Goal: Information Seeking & Learning: Learn about a topic

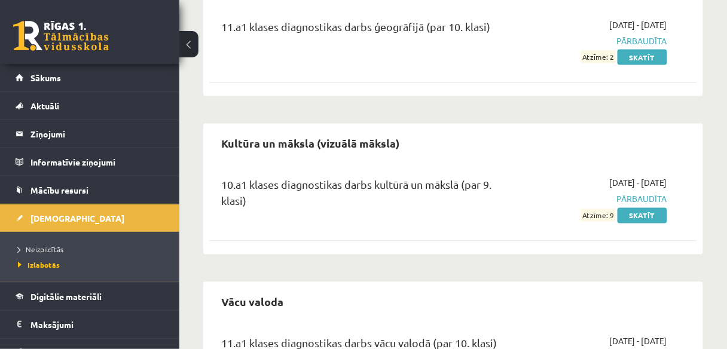
scroll to position [478, 0]
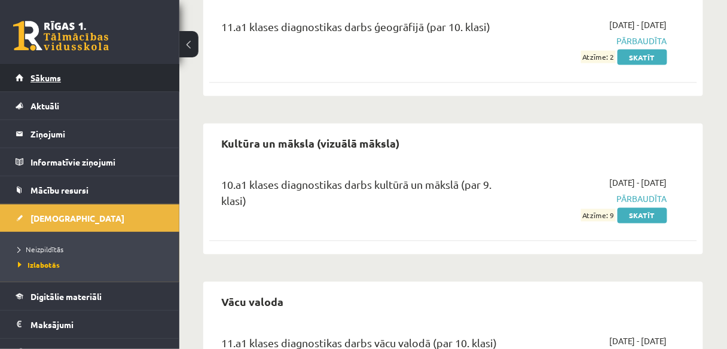
click at [102, 90] on link "Sākums" at bounding box center [90, 78] width 149 height 28
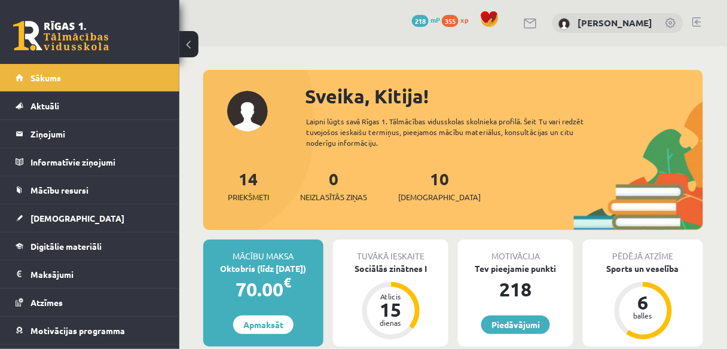
click at [102, 41] on link at bounding box center [61, 36] width 96 height 30
click at [632, 22] on link "[PERSON_NAME]" at bounding box center [615, 23] width 75 height 12
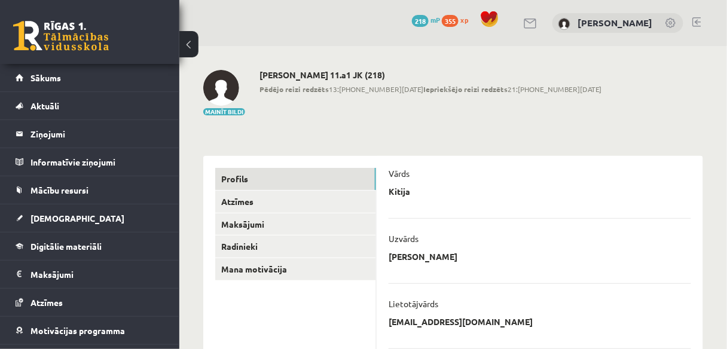
click at [696, 20] on link at bounding box center [696, 22] width 9 height 10
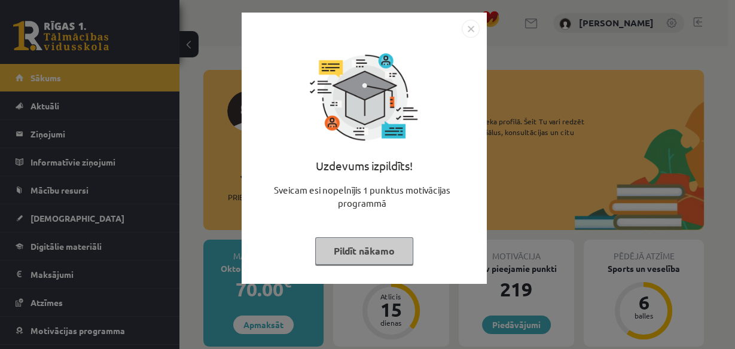
click at [365, 246] on button "Pildīt nākamo" at bounding box center [364, 251] width 98 height 28
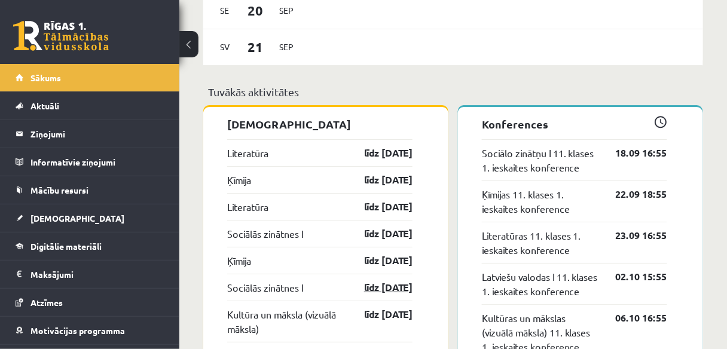
scroll to position [1052, 0]
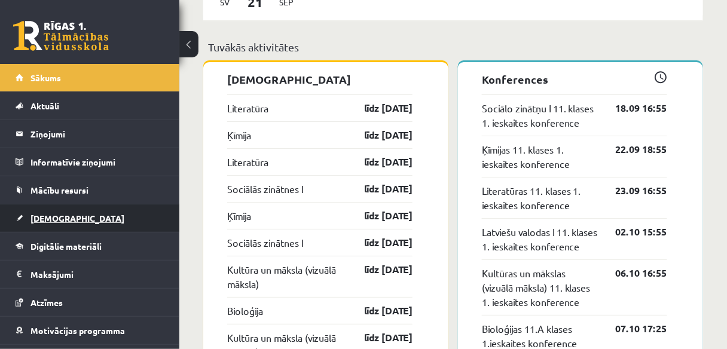
click at [60, 218] on span "[DEMOGRAPHIC_DATA]" at bounding box center [77, 218] width 94 height 11
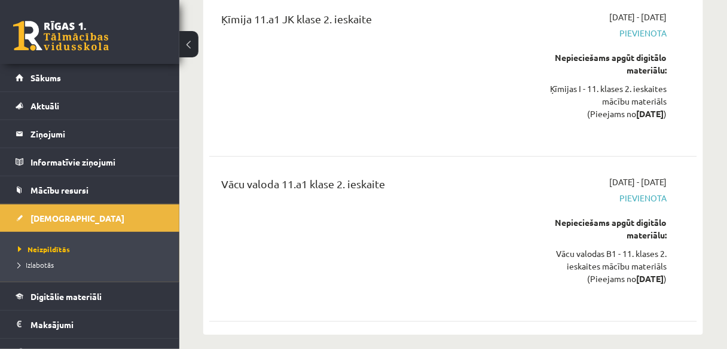
scroll to position [4353, 0]
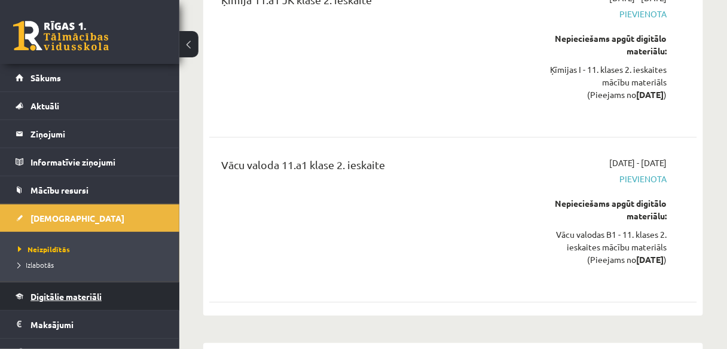
click at [74, 295] on span "Digitālie materiāli" at bounding box center [65, 296] width 71 height 11
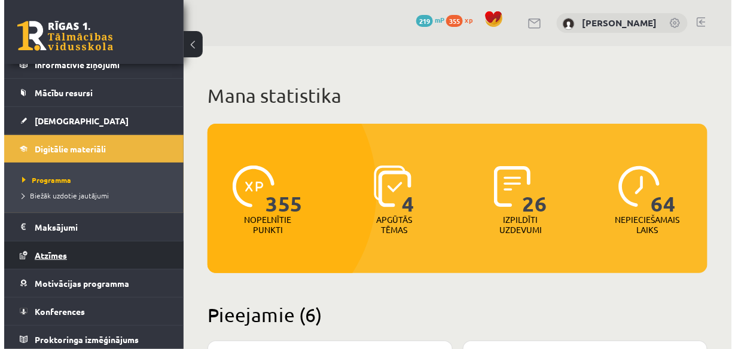
scroll to position [99, 0]
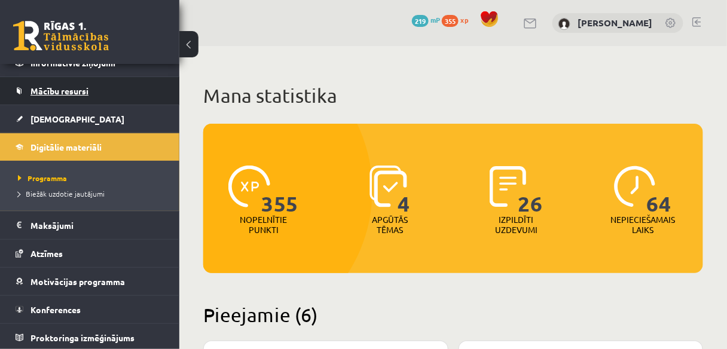
click at [82, 93] on span "Mācību resursi" at bounding box center [59, 91] width 58 height 11
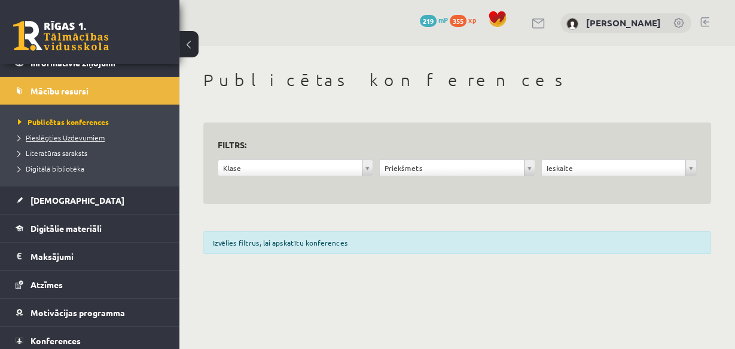
click at [90, 136] on span "Pieslēgties Uzdevumiem" at bounding box center [61, 138] width 87 height 10
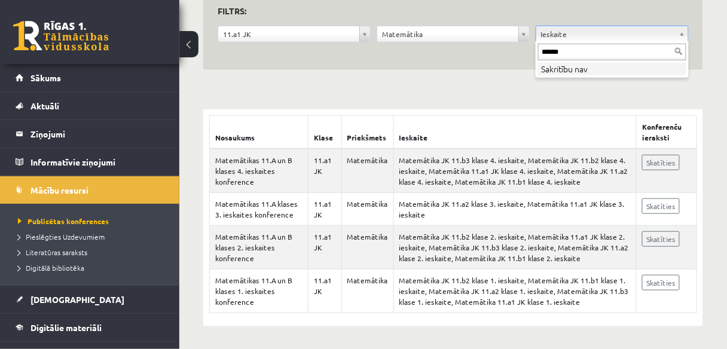
type input "*****"
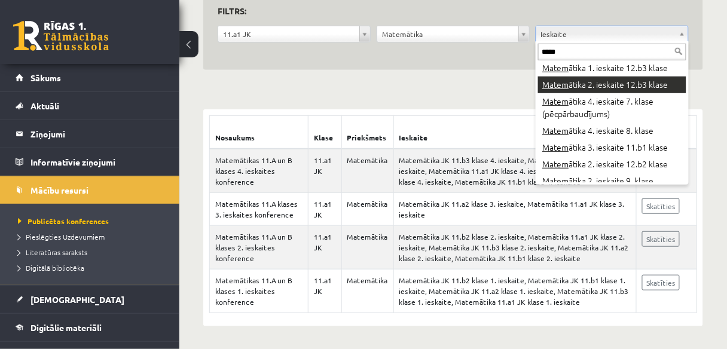
scroll to position [804, 0]
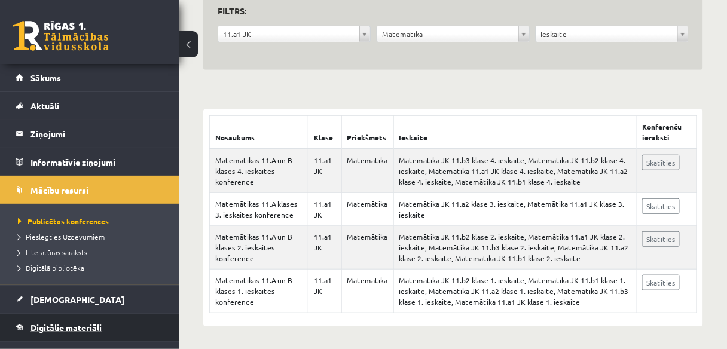
click at [94, 325] on span "Digitālie materiāli" at bounding box center [65, 327] width 71 height 11
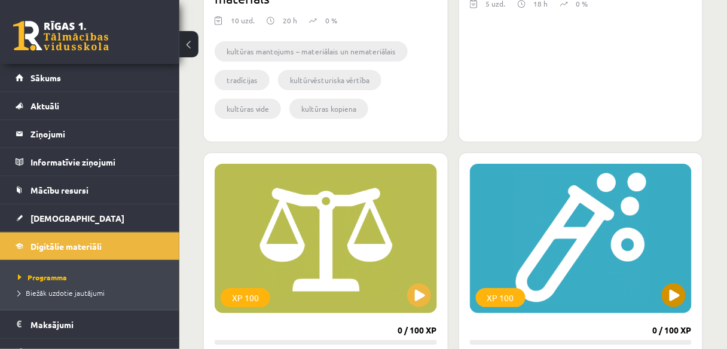
scroll to position [1045, 0]
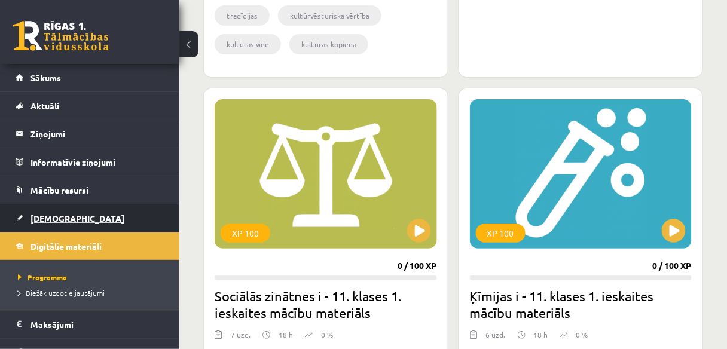
click at [66, 213] on span "[DEMOGRAPHIC_DATA]" at bounding box center [77, 218] width 94 height 11
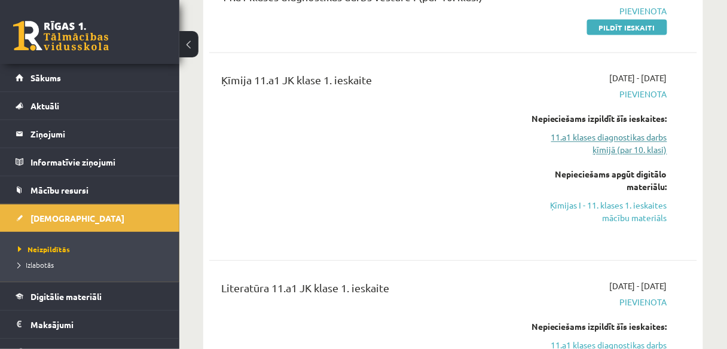
scroll to position [526, 0]
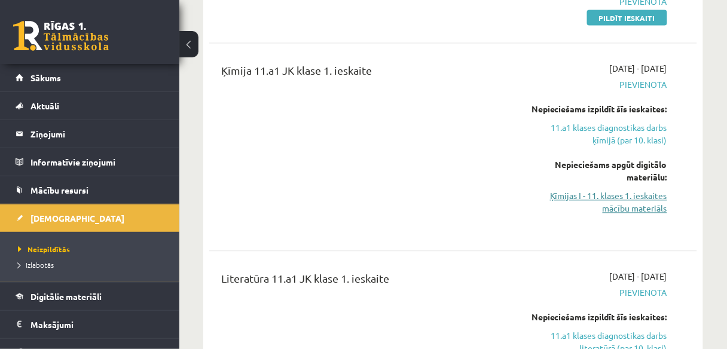
click at [619, 215] on link "Ķīmijas I - 11. klases 1. ieskaites mācību materiāls" at bounding box center [598, 202] width 137 height 25
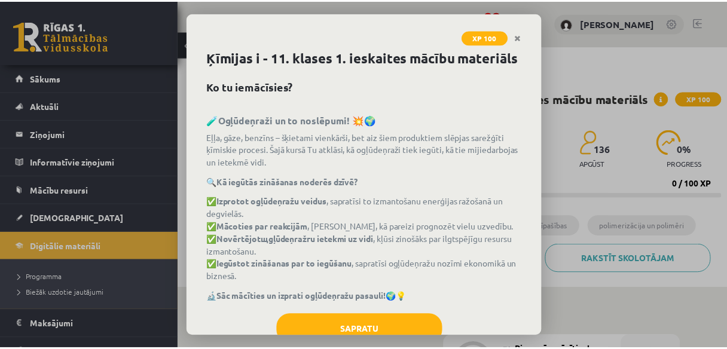
scroll to position [48, 0]
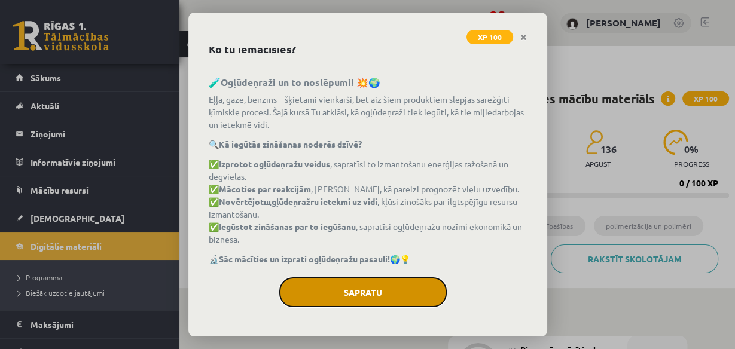
click at [358, 297] on button "Sapratu" at bounding box center [362, 292] width 167 height 30
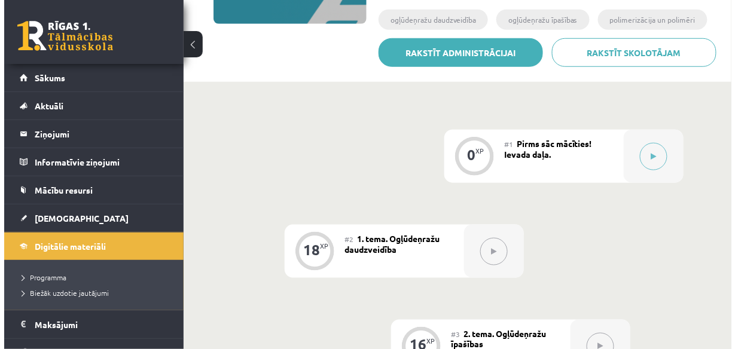
scroll to position [239, 0]
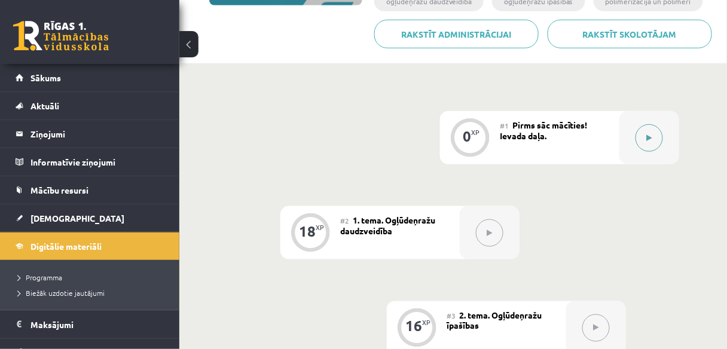
click at [639, 126] on button at bounding box center [650, 138] width 28 height 28
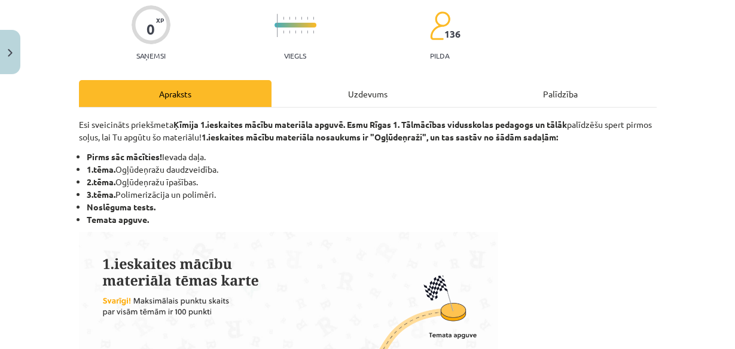
scroll to position [144, 0]
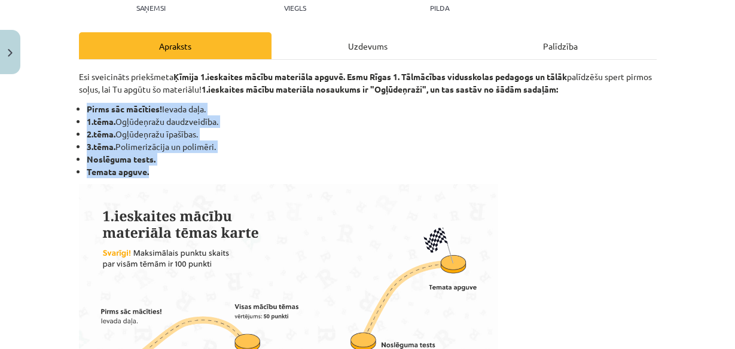
drag, startPoint x: 83, startPoint y: 108, endPoint x: 149, endPoint y: 126, distance: 68.8
click at [161, 170] on ul "Pirms sāc mācīties! Ievada daļa. 1.tēma. Ogļūdeņražu daudzveidība. 2.tēma. Ogļū…" at bounding box center [368, 140] width 578 height 75
copy ul "Pirms sāc mācīties! Ievada daļa. 1.tēma. Ogļūdeņražu daudzveidība. 2.tēma. Ogļū…"
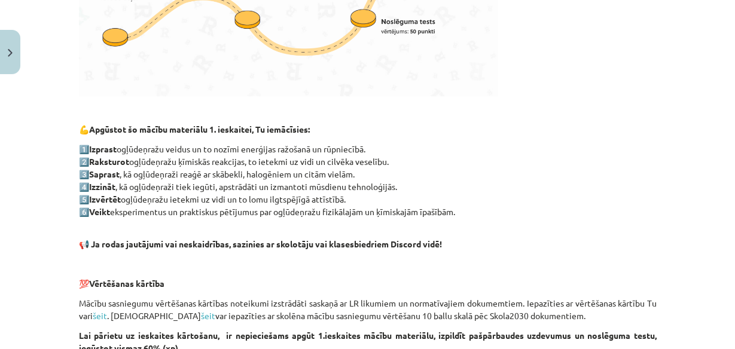
scroll to position [478, 0]
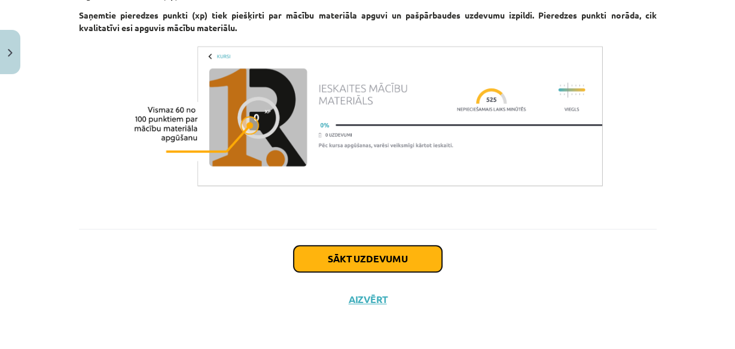
click at [395, 250] on button "Sākt uzdevumu" at bounding box center [368, 259] width 148 height 26
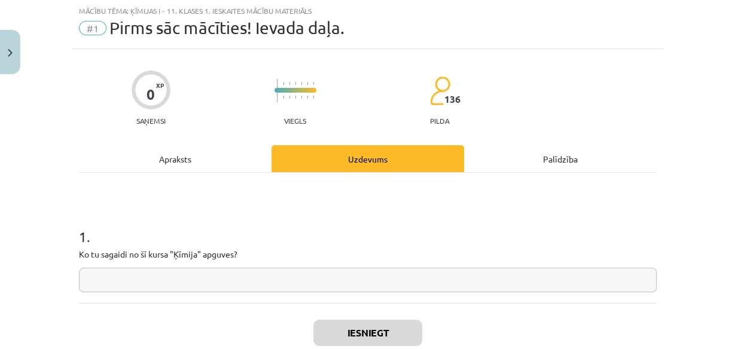
scroll to position [29, 0]
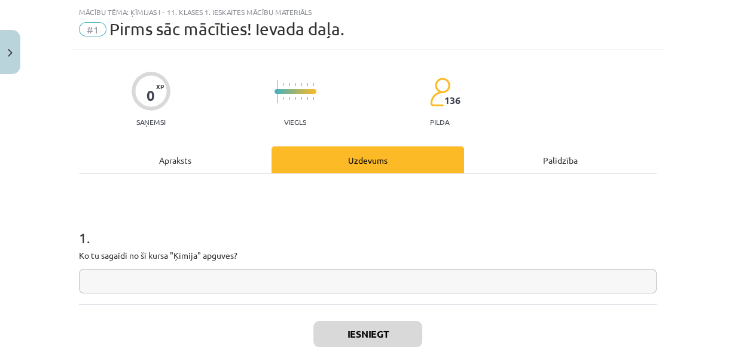
click at [303, 277] on input "text" at bounding box center [368, 281] width 578 height 25
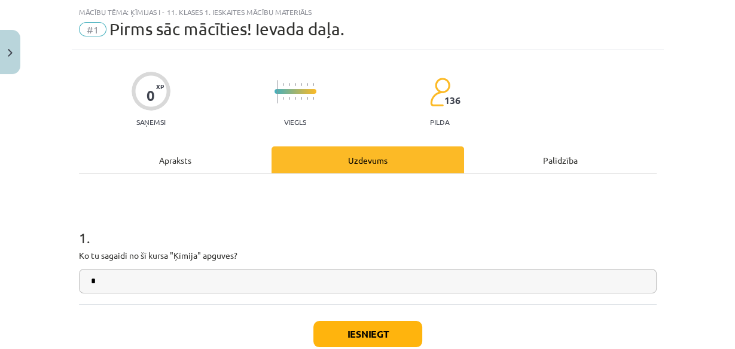
type input "*"
click at [377, 334] on button "Iesniegt" at bounding box center [367, 334] width 109 height 26
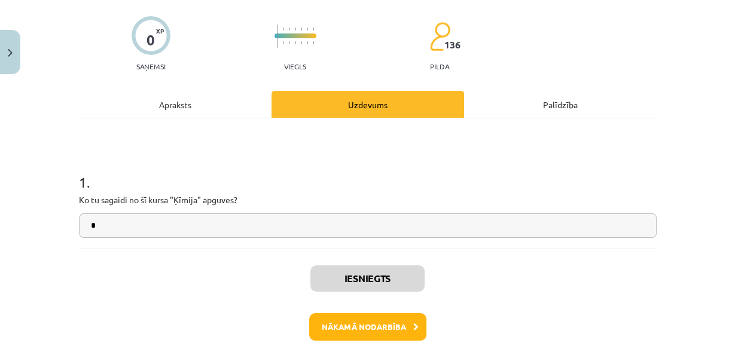
scroll to position [125, 0]
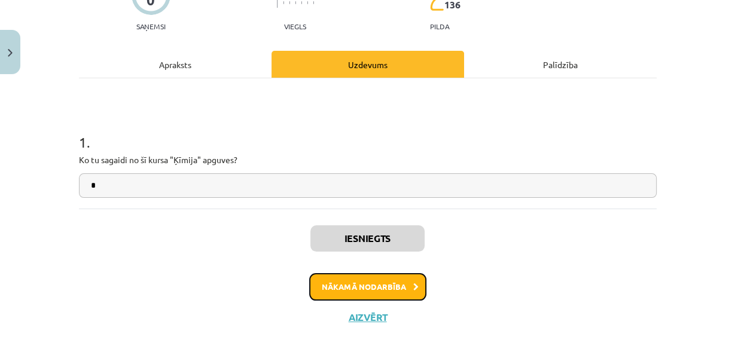
click at [396, 286] on button "Nākamā nodarbība" at bounding box center [367, 287] width 117 height 28
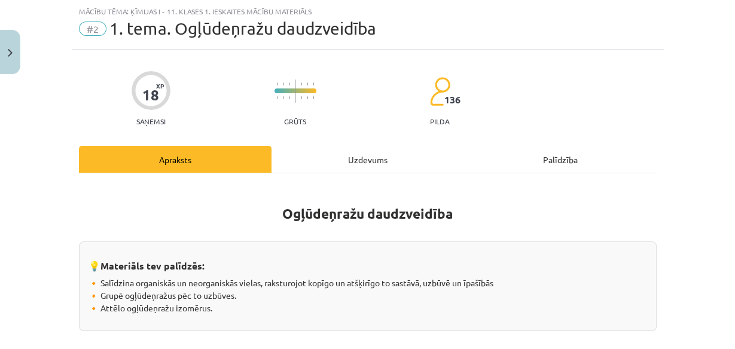
scroll to position [29, 0]
drag, startPoint x: 277, startPoint y: 213, endPoint x: 436, endPoint y: 213, distance: 159.0
click at [463, 216] on h1 "Ogļūdeņražu daudzveidība" at bounding box center [368, 212] width 578 height 54
copy strong "Ogļūdeņražu daudzveidība"
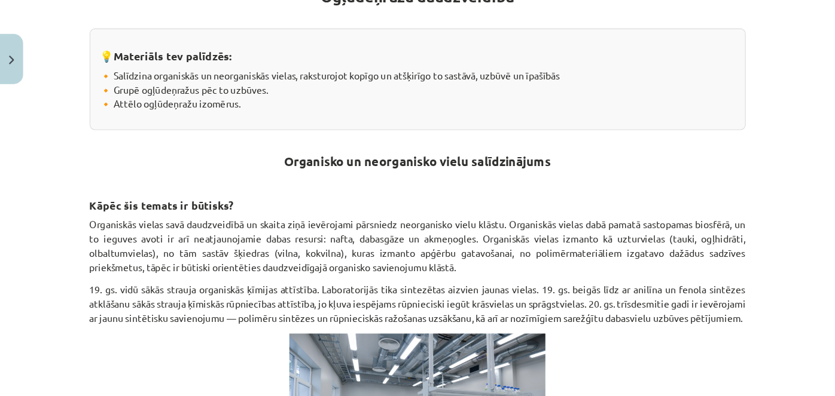
scroll to position [268, 0]
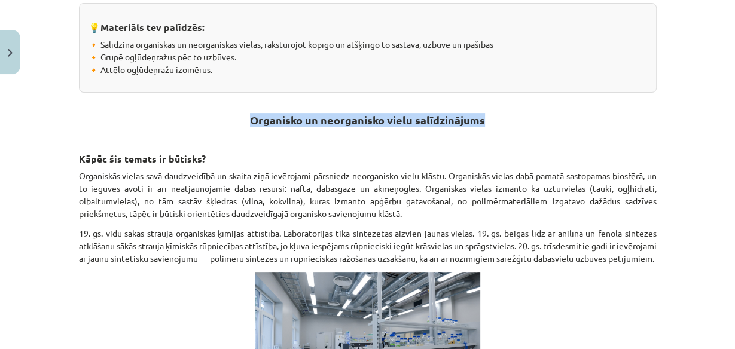
drag, startPoint x: 249, startPoint y: 116, endPoint x: 545, endPoint y: 118, distance: 296.6
click at [545, 118] on h2 "Organisko un neorganisko vielu salīdzinājums" at bounding box center [368, 117] width 578 height 48
copy strong "Organisko un neorganisko vielu salīdzinājums"
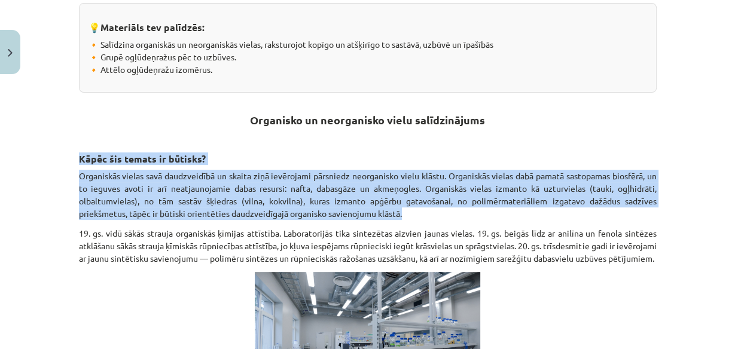
drag, startPoint x: 77, startPoint y: 154, endPoint x: 483, endPoint y: 208, distance: 409.5
copy div "Kāpēc šis temats ir būtisks? Organiskās vielas savā daudzveidībā un skaita ziņā…"
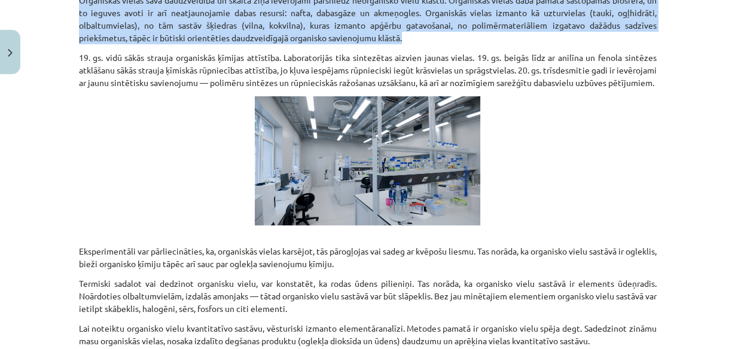
scroll to position [460, 0]
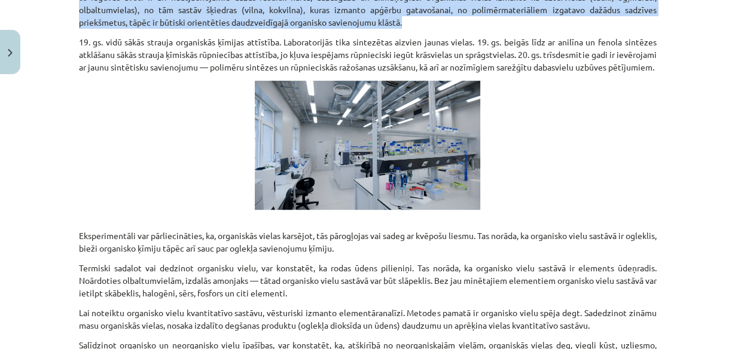
drag, startPoint x: 76, startPoint y: 244, endPoint x: 385, endPoint y: 257, distance: 309.4
click at [385, 255] on p "Eksperimentāli var pārliecināties, ka, organiskās vielas karsējot, tās pārogļoj…" at bounding box center [368, 236] width 578 height 38
copy p "Eksperimentāli var pārliecināties, ka, organiskās vielas karsējot, tās pārogļoj…"
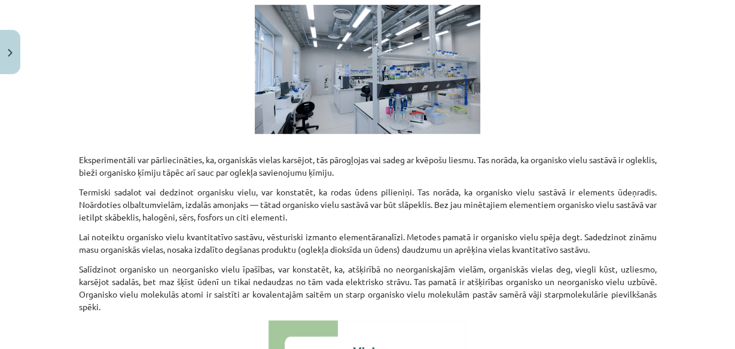
scroll to position [555, 0]
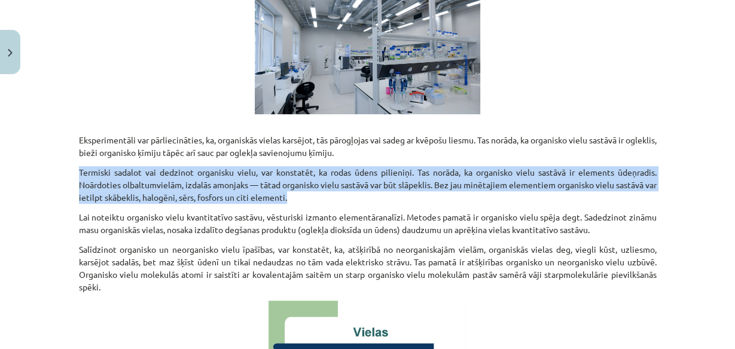
drag, startPoint x: 77, startPoint y: 180, endPoint x: 306, endPoint y: 199, distance: 230.4
click at [310, 204] on p "Termiski sadalot vai dedzinot organisku vielu, var konstatēt, ka rodas ūdens pi…" at bounding box center [368, 185] width 578 height 38
copy p "Termiski sadalot vai dedzinot organisku vielu, var konstatēt, ka rodas ūdens pi…"
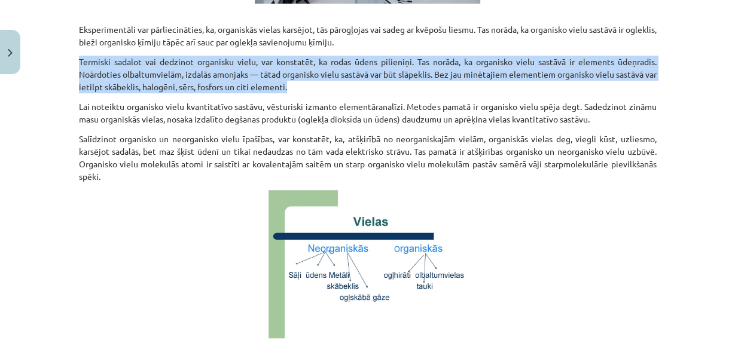
scroll to position [651, 0]
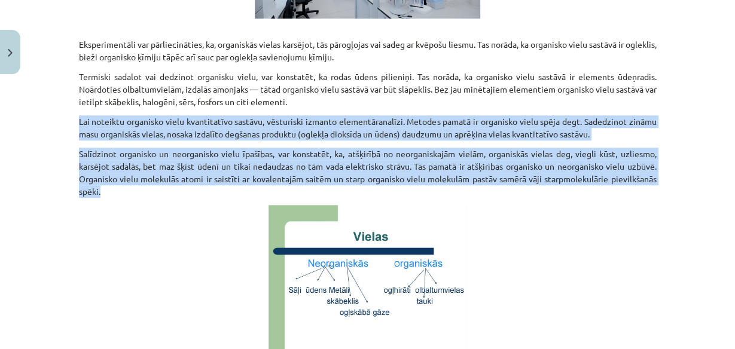
drag, startPoint x: 76, startPoint y: 129, endPoint x: 138, endPoint y: 197, distance: 92.3
copy div "Lai noteiktu organisko vielu kvantitatīvo sastāvu, vēsturiski izmanto elementār…"
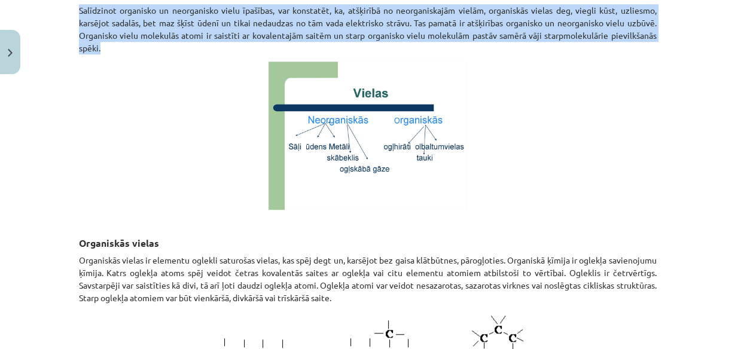
scroll to position [890, 0]
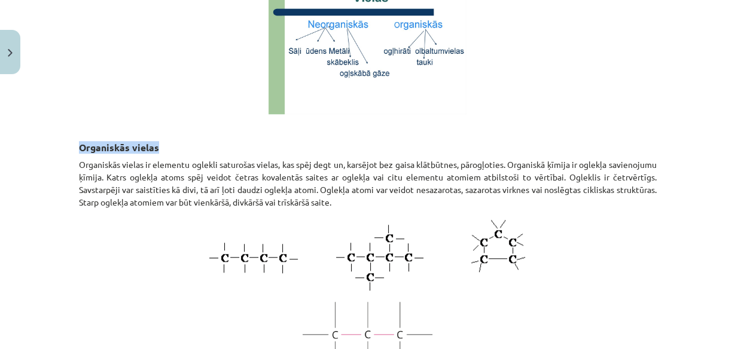
drag, startPoint x: 111, startPoint y: 157, endPoint x: 167, endPoint y: 157, distance: 55.6
click at [167, 155] on h3 "Organiskās vielas" at bounding box center [368, 137] width 578 height 33
copy strong "Organiskās vielas"
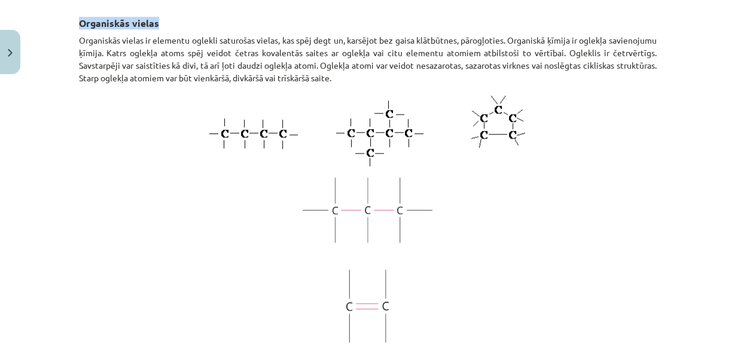
scroll to position [938, 0]
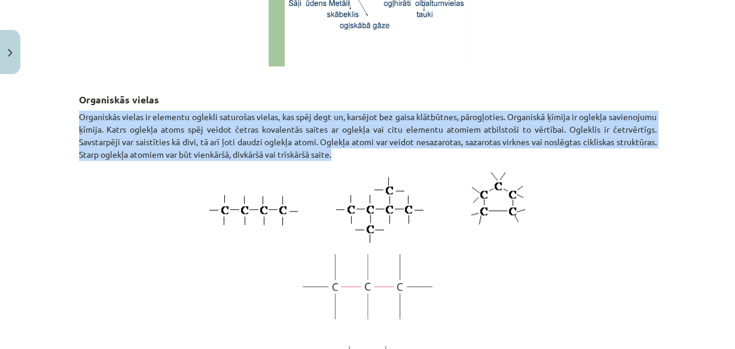
drag, startPoint x: 76, startPoint y: 127, endPoint x: 436, endPoint y: 164, distance: 361.9
click at [436, 161] on p "Organiskās vielas ir elementu oglekli saturošas vielas, kas spēj degt un, karsē…" at bounding box center [368, 136] width 578 height 50
copy p "Organiskās vielas ir elementu oglekli saturošas vielas, kas spēj degt un, karsē…"
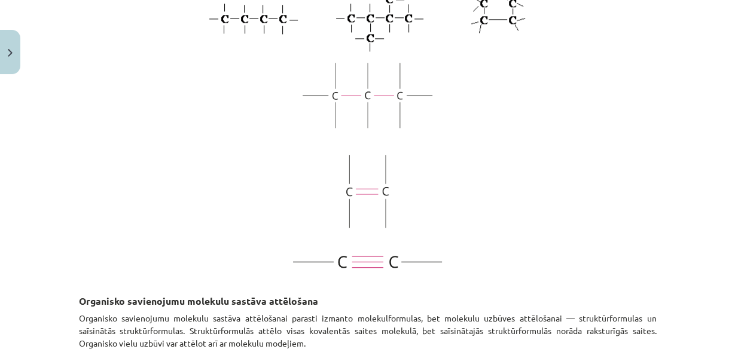
scroll to position [1177, 0]
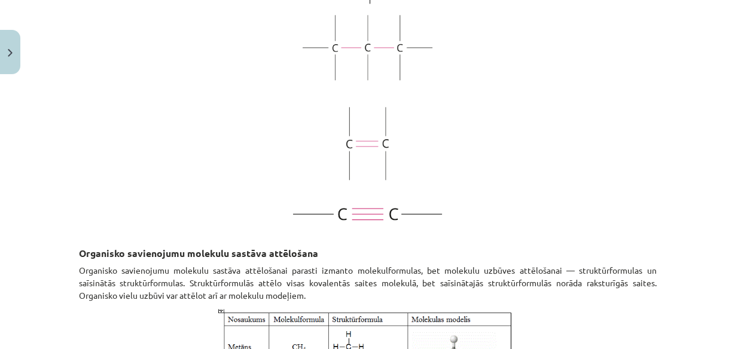
click at [373, 215] on p at bounding box center [368, 213] width 578 height 13
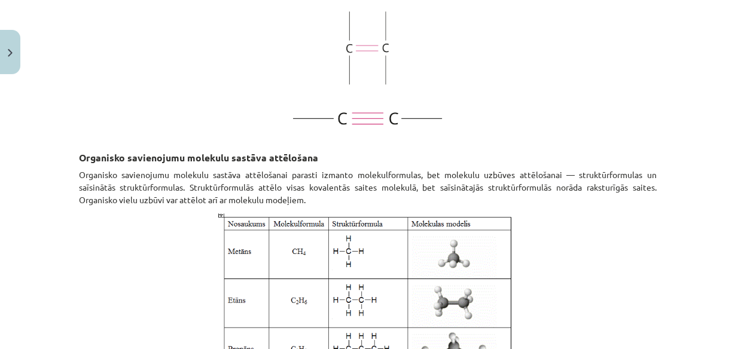
scroll to position [1321, 0]
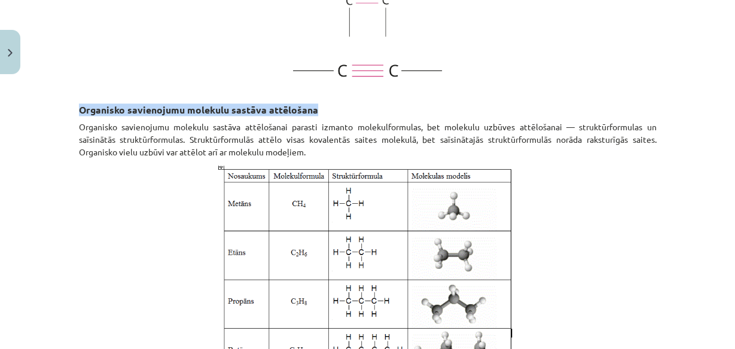
drag, startPoint x: 75, startPoint y: 117, endPoint x: 314, endPoint y: 119, distance: 238.6
click at [314, 117] on h3 "Organisko savienojumu molekulu sastāva attēlošana" at bounding box center [368, 100] width 578 height 33
copy strong "Organisko savienojumu molekulu sastāva attēlošana"
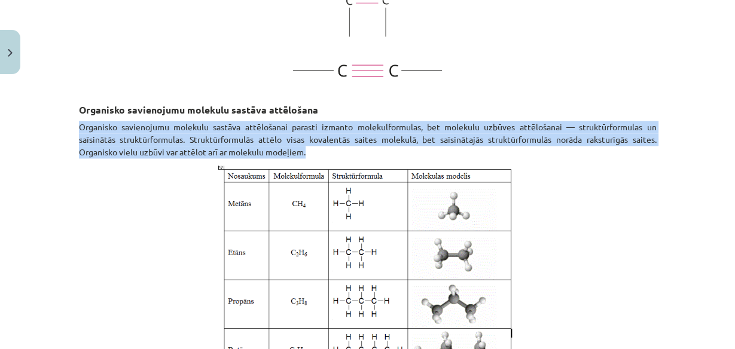
drag, startPoint x: 76, startPoint y: 134, endPoint x: 349, endPoint y: 155, distance: 273.5
click at [349, 155] on p "Organisko savienojumu molekulu sastāva attēlošanai parasti izmanto molekulformu…" at bounding box center [368, 140] width 578 height 38
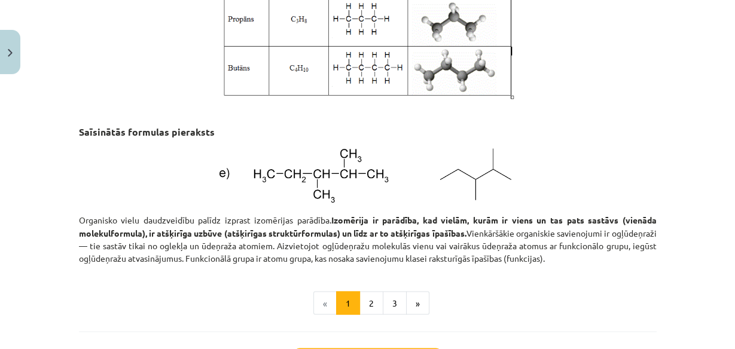
scroll to position [1608, 0]
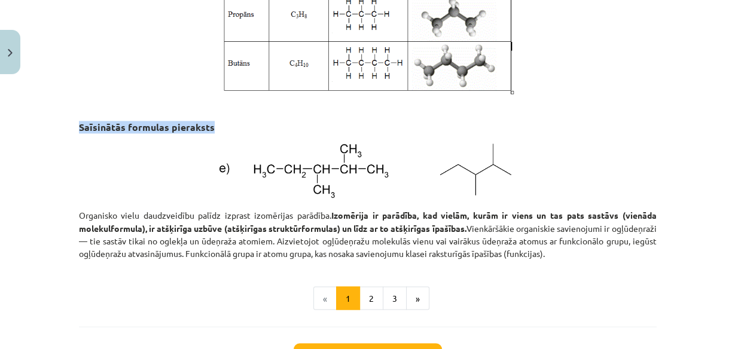
drag, startPoint x: 76, startPoint y: 135, endPoint x: 211, endPoint y: 136, distance: 135.1
click at [211, 135] on h3 "Saīsinātās formulas pieraksts" at bounding box center [368, 117] width 578 height 33
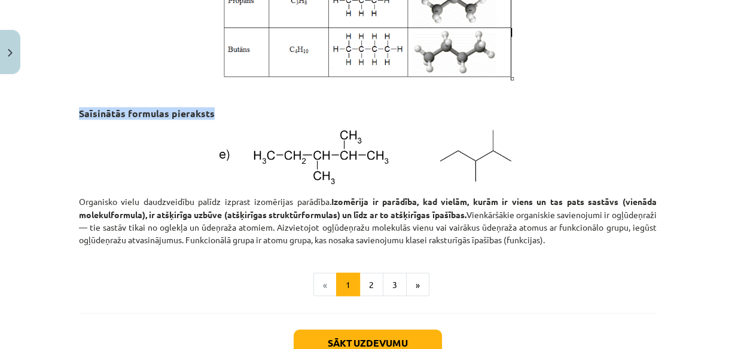
scroll to position [1656, 0]
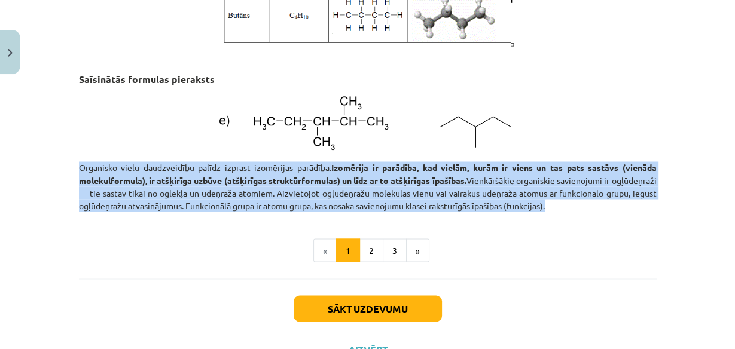
drag, startPoint x: 75, startPoint y: 175, endPoint x: 600, endPoint y: 213, distance: 526.4
click at [600, 212] on p "Organisko vielu daudzveidību palīdz izprast izomērijas parādība. Izomērija ir p…" at bounding box center [368, 186] width 578 height 50
click at [361, 252] on button "2" at bounding box center [371, 251] width 24 height 24
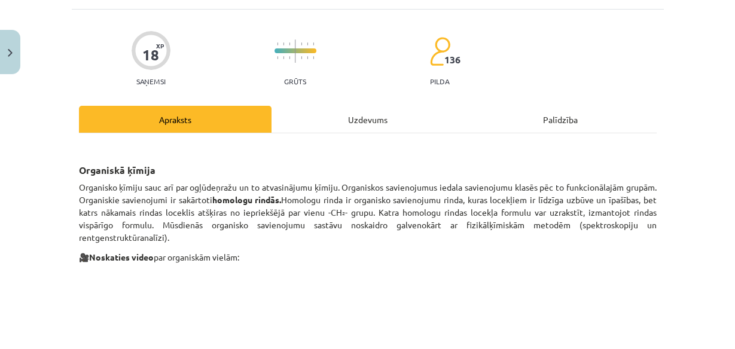
click at [390, 112] on div "Uzdevums" at bounding box center [367, 119] width 193 height 27
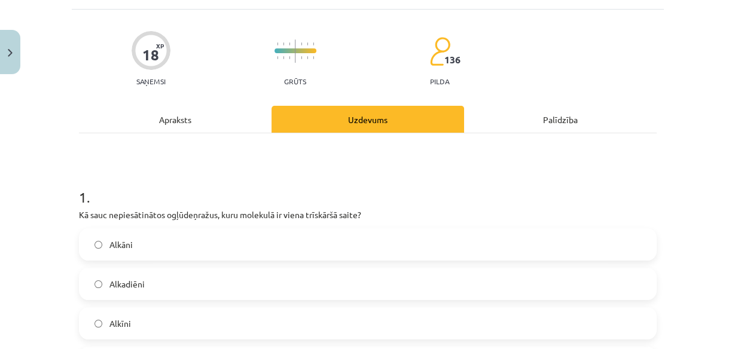
scroll to position [29, 0]
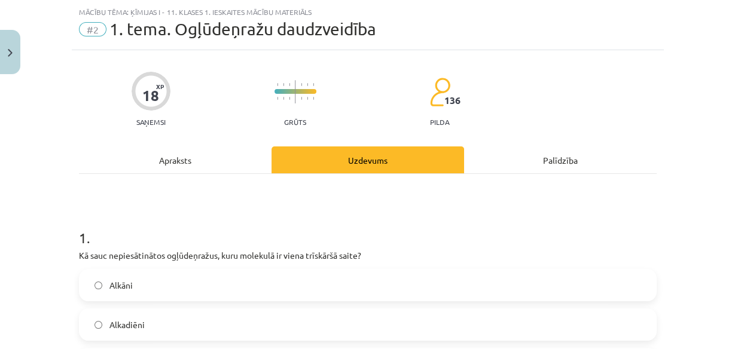
click at [185, 154] on div "Apraksts" at bounding box center [175, 159] width 193 height 27
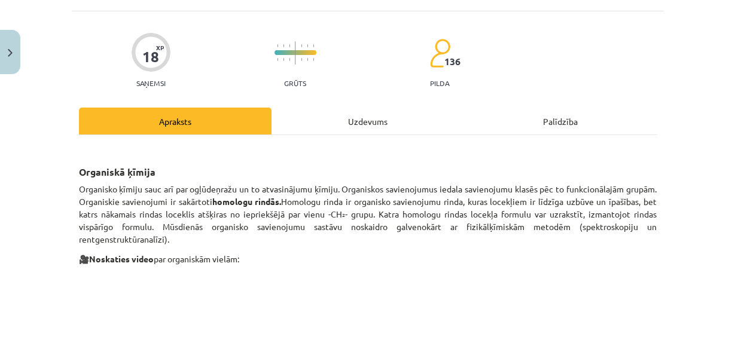
scroll to position [62, 0]
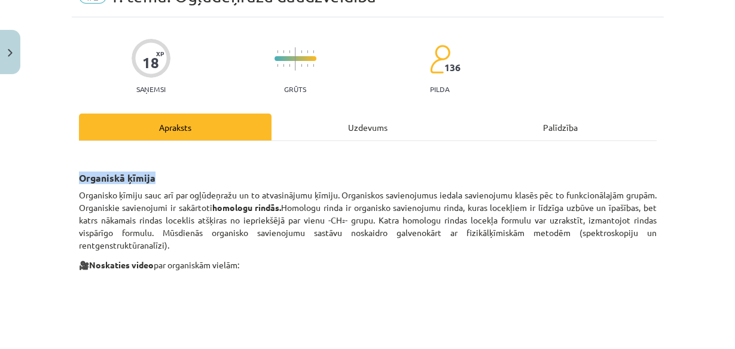
drag, startPoint x: 75, startPoint y: 178, endPoint x: 160, endPoint y: 178, distance: 84.3
click at [166, 179] on h3 "Organiskā ķīmija" at bounding box center [368, 168] width 578 height 33
drag, startPoint x: 76, startPoint y: 193, endPoint x: 205, endPoint y: 224, distance: 132.8
click at [200, 242] on p "Organisko ķīmiju sauc arī par ogļūdeņražu un to atvasinājumu ķīmiju. Organiskos…" at bounding box center [368, 220] width 578 height 63
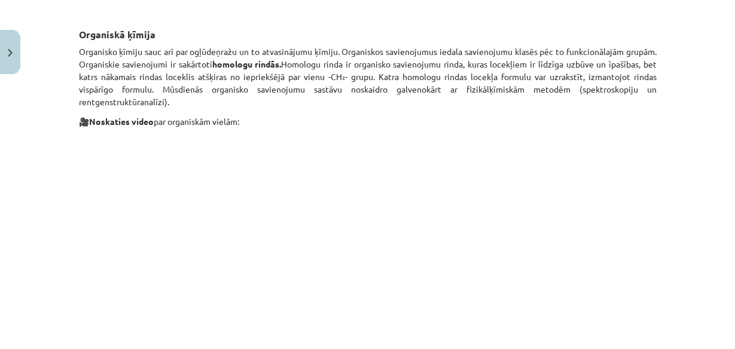
click at [383, 123] on p "🎥 Noskaties video par organiskām vielām:" at bounding box center [368, 121] width 578 height 13
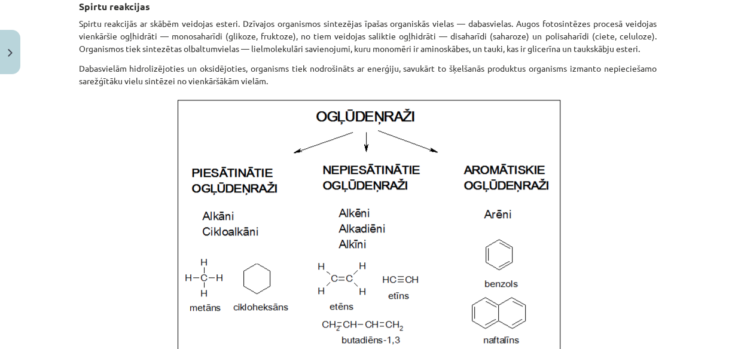
scroll to position [636, 0]
